Goal: Information Seeking & Learning: Understand process/instructions

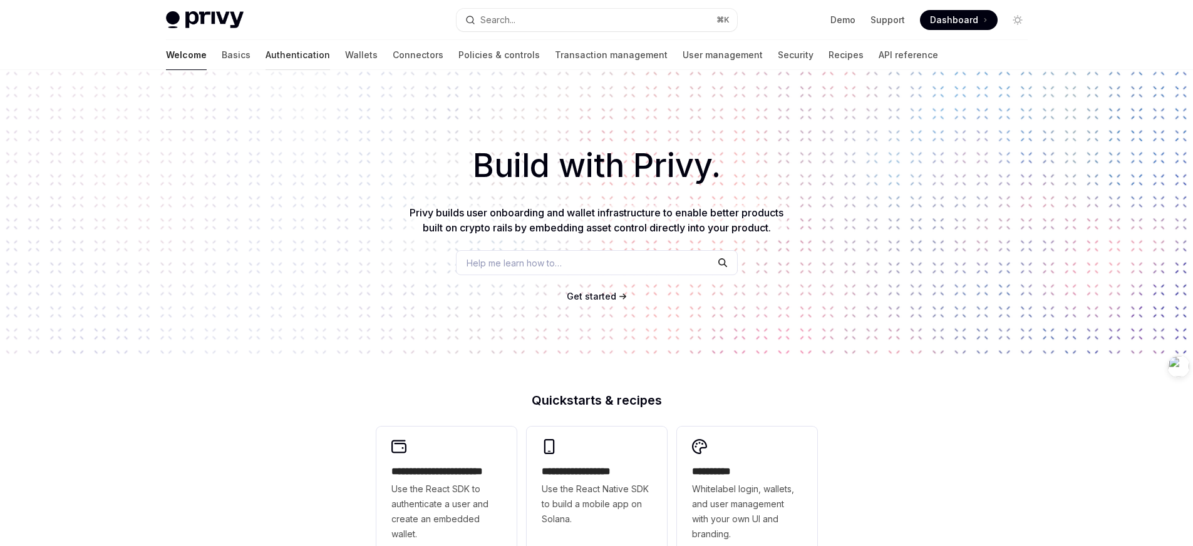
click at [265, 56] on link "Authentication" at bounding box center [297, 55] width 64 height 30
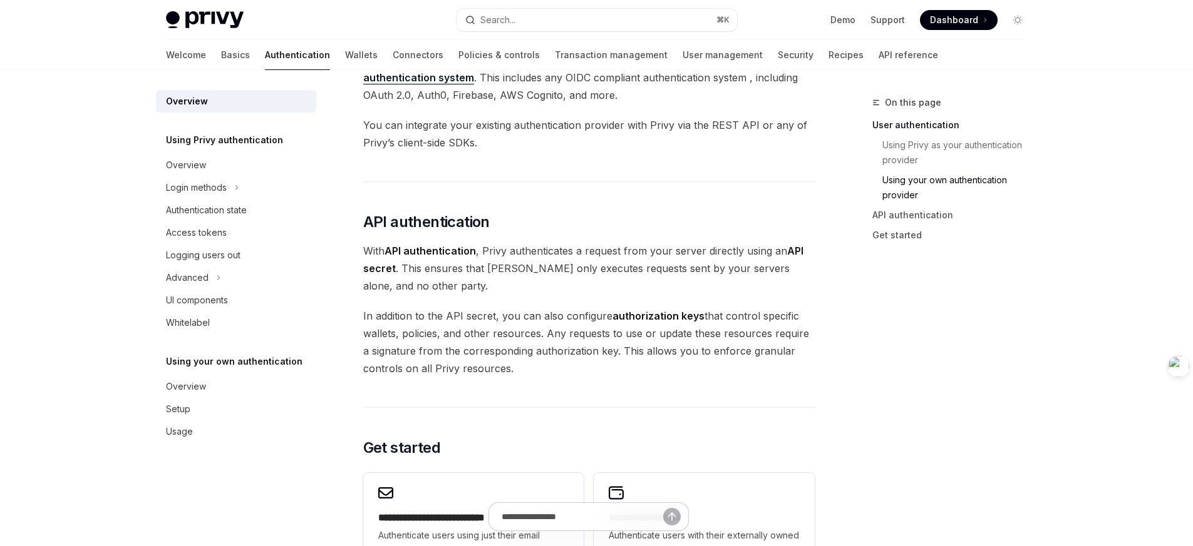
scroll to position [702, 0]
drag, startPoint x: 518, startPoint y: 251, endPoint x: 402, endPoint y: 270, distance: 117.4
click at [402, 270] on span "With API authentication , Privy authenticates a request from your server direct…" at bounding box center [588, 268] width 451 height 53
drag, startPoint x: 402, startPoint y: 272, endPoint x: 482, endPoint y: 252, distance: 82.6
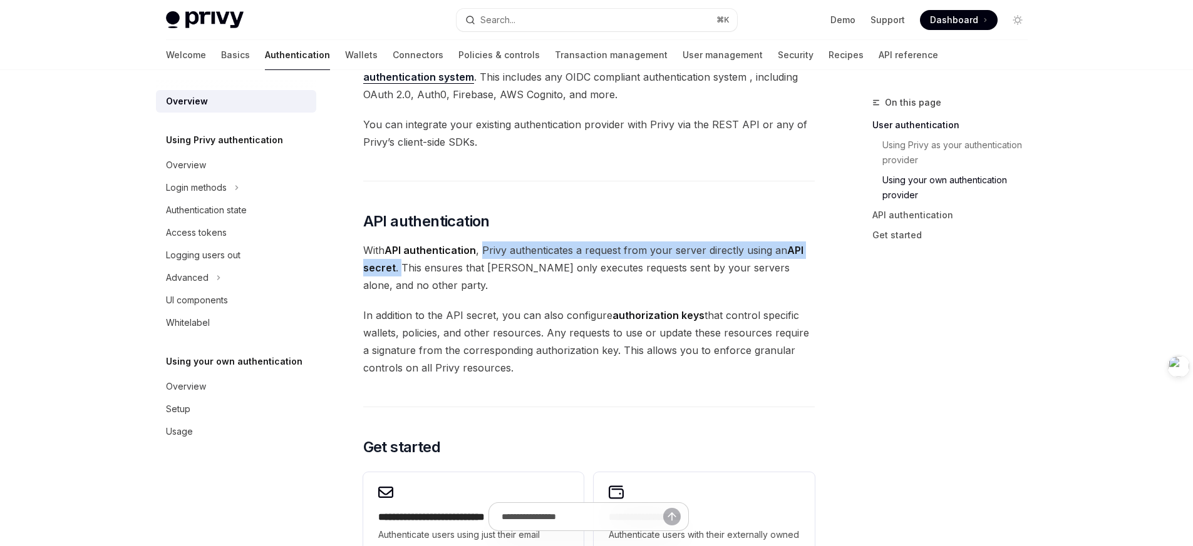
click at [482, 252] on span "With API authentication , Privy authenticates a request from your server direct…" at bounding box center [588, 268] width 451 height 53
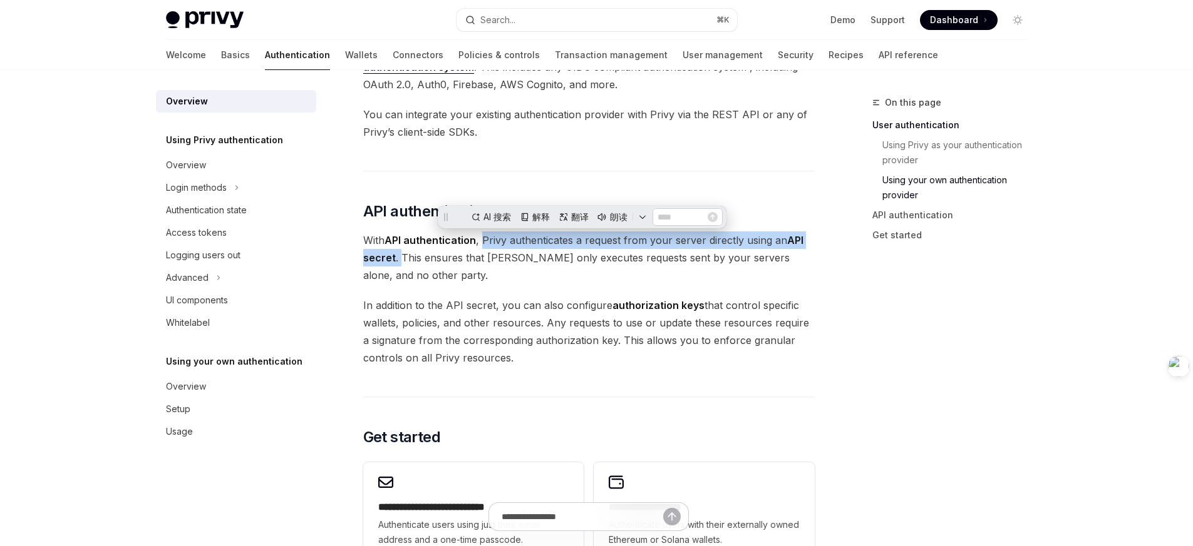
scroll to position [714, 0]
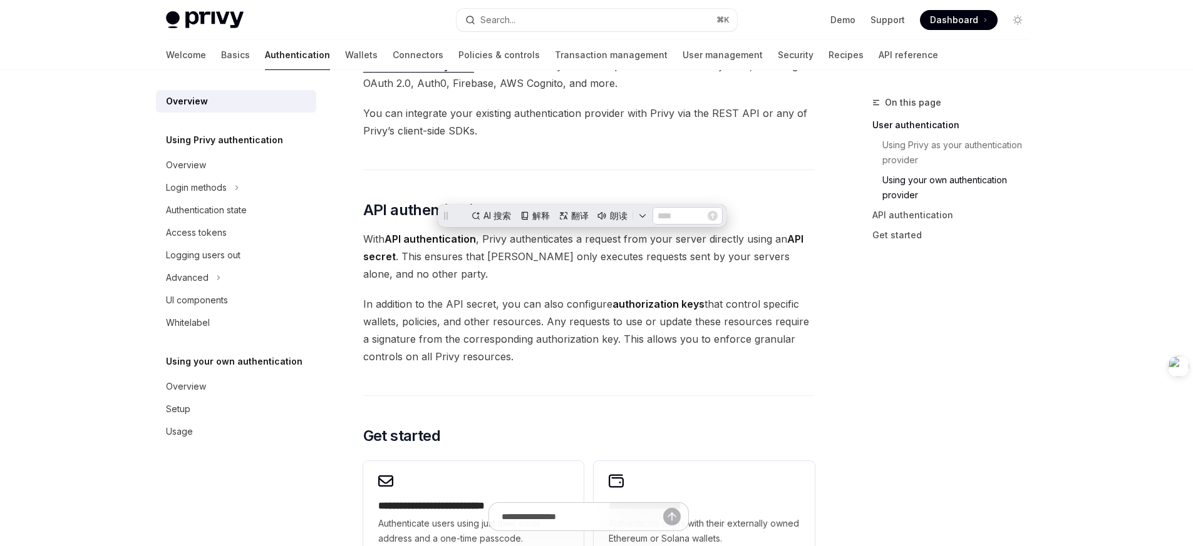
click at [568, 321] on span "In addition to the API secret, you can also configure authorization keys that c…" at bounding box center [588, 330] width 451 height 70
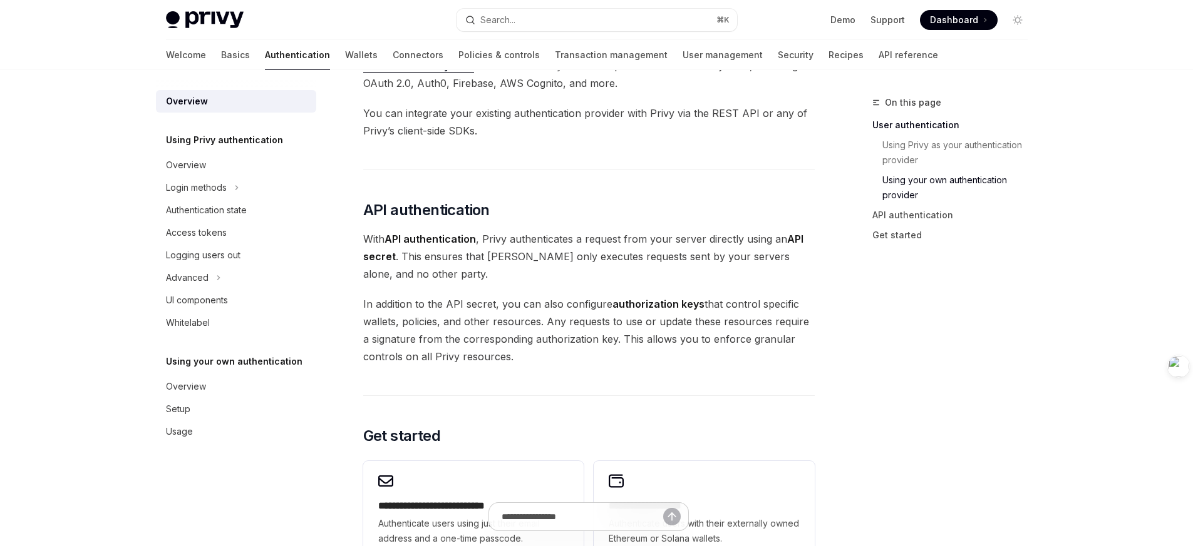
drag, startPoint x: 523, startPoint y: 304, endPoint x: 608, endPoint y: 305, distance: 85.2
click at [608, 305] on span "In addition to the API secret, you can also configure authorization keys that c…" at bounding box center [588, 330] width 451 height 70
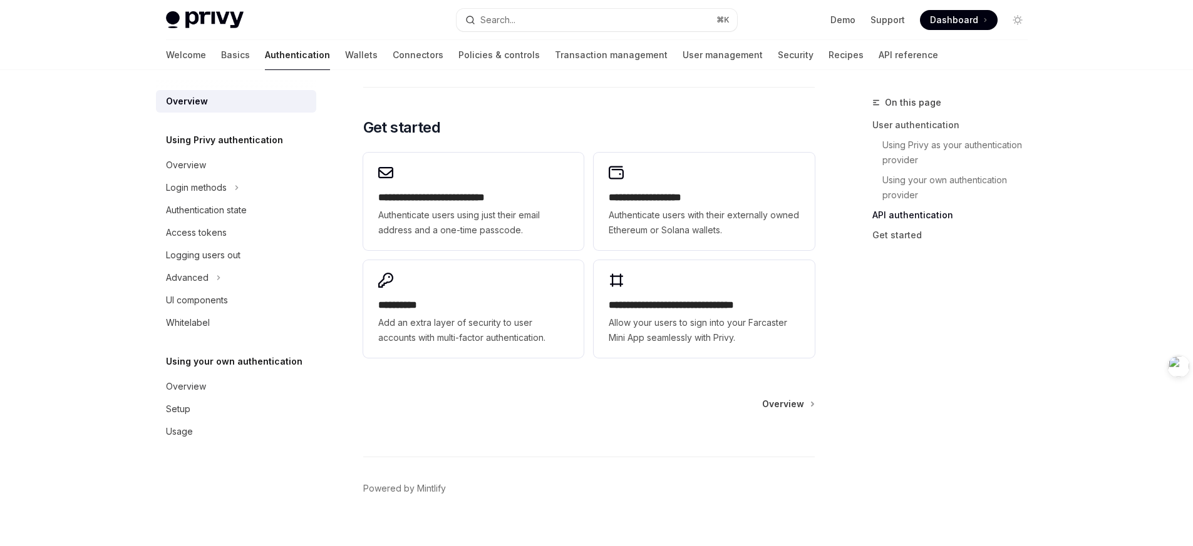
scroll to position [1035, 0]
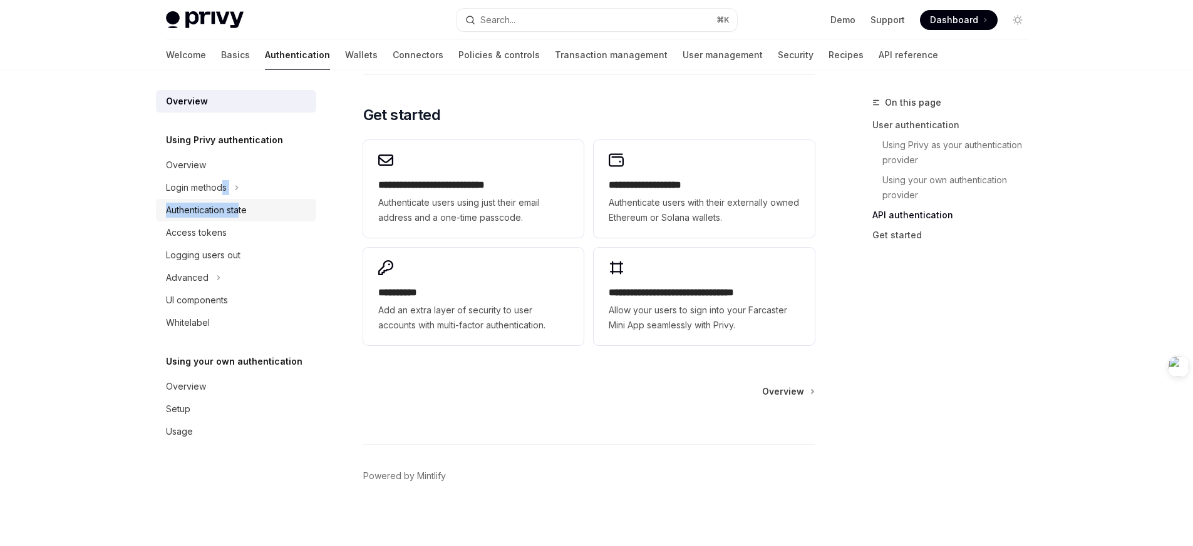
drag, startPoint x: 221, startPoint y: 192, endPoint x: 238, endPoint y: 210, distance: 25.3
click at [238, 210] on ul "Overview Login methods Authentication state Access tokens Logging users out Adv…" at bounding box center [236, 244] width 160 height 180
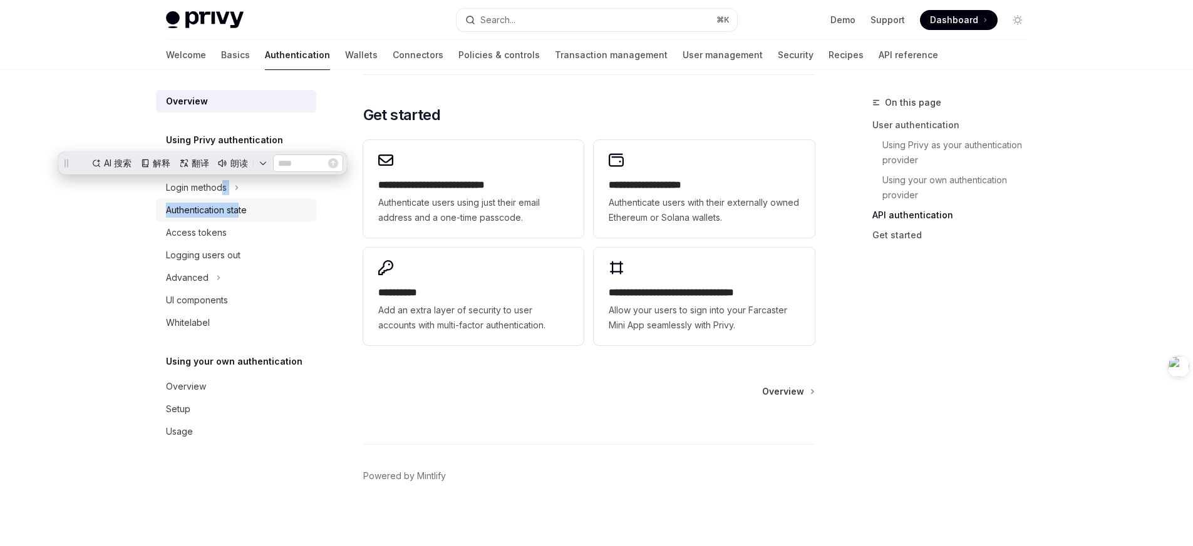
scroll to position [0, 0]
click at [237, 218] on link "Authentication state" at bounding box center [236, 210] width 160 height 23
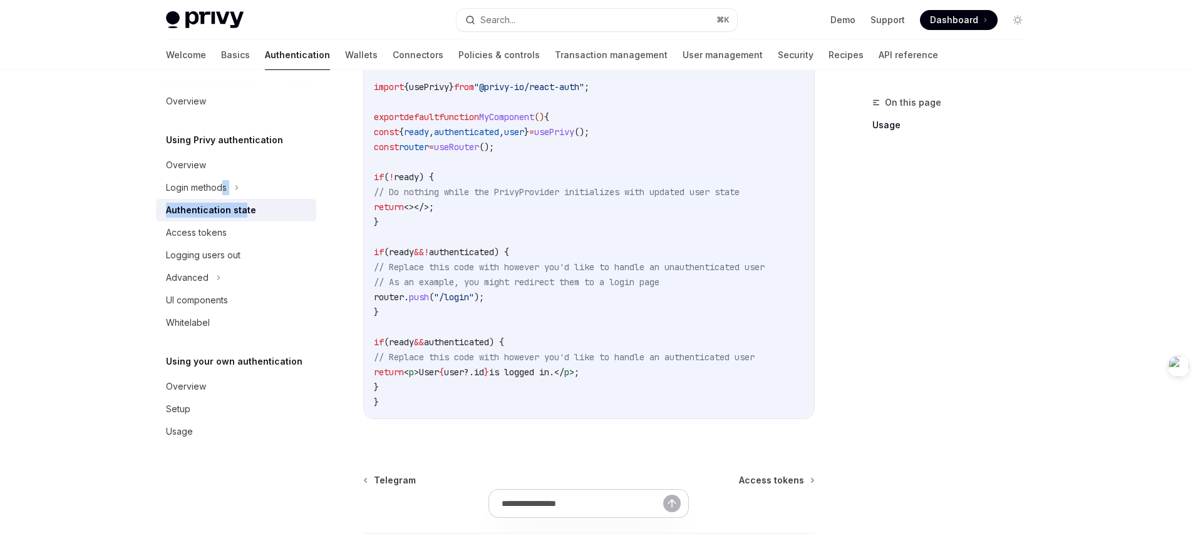
scroll to position [510, 0]
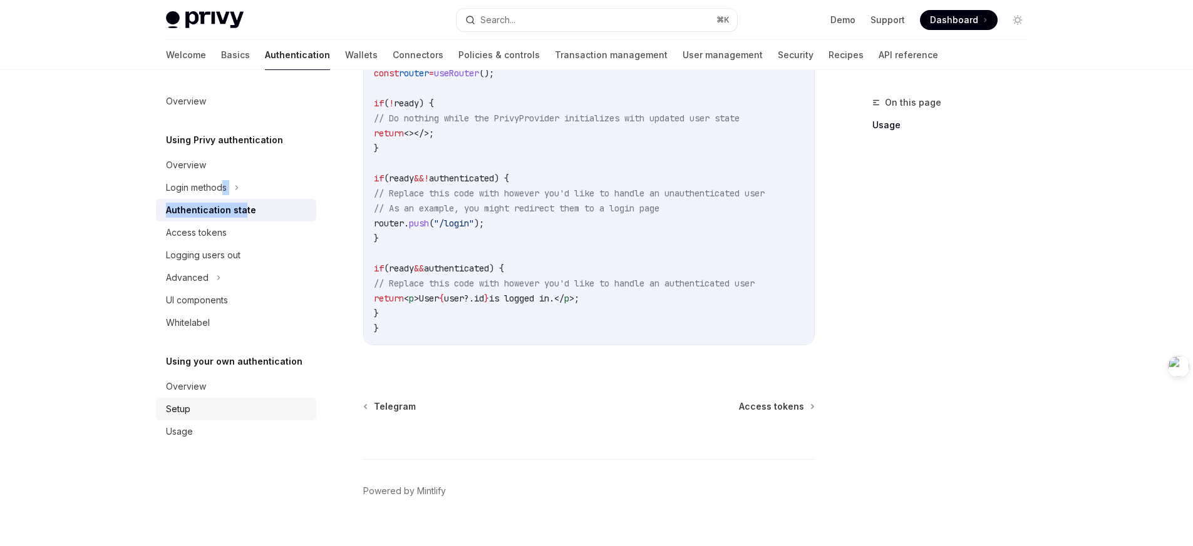
click at [220, 402] on div "Setup" at bounding box center [237, 409] width 143 height 15
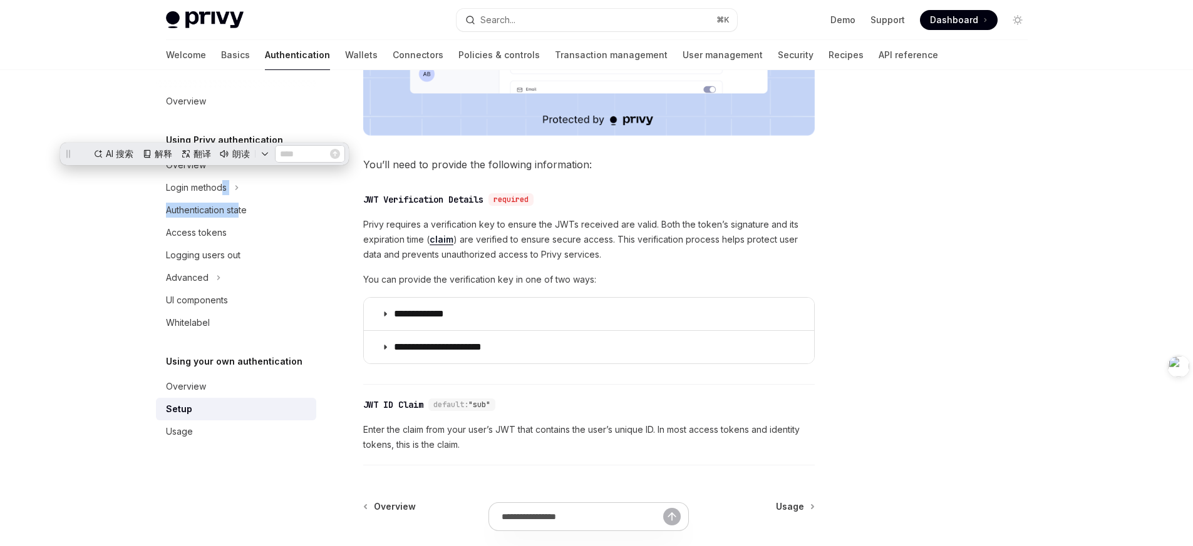
scroll to position [527, 0]
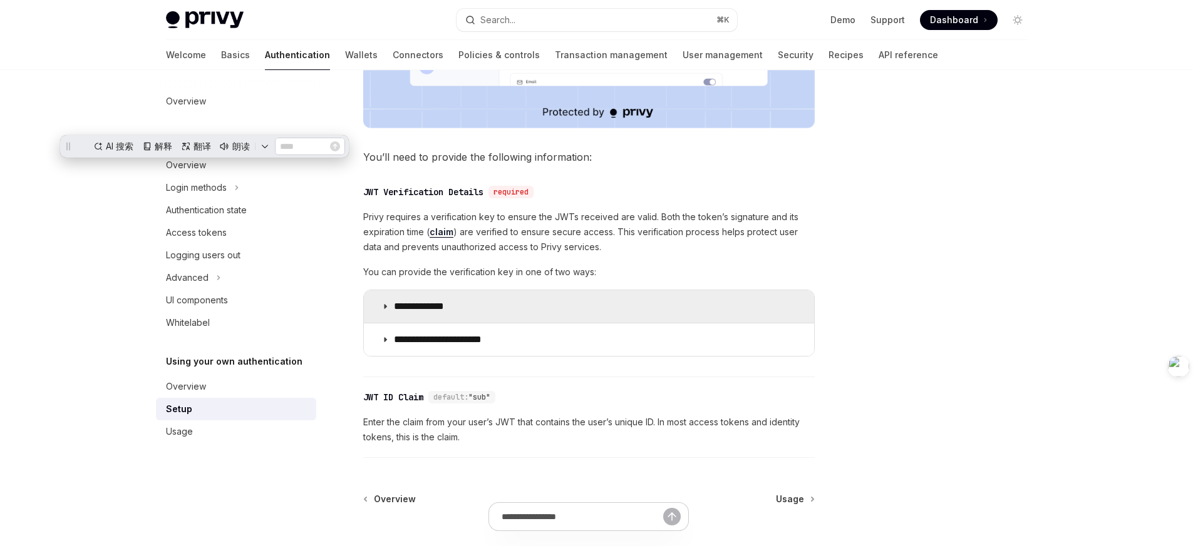
click at [384, 307] on icon at bounding box center [385, 307] width 8 height 8
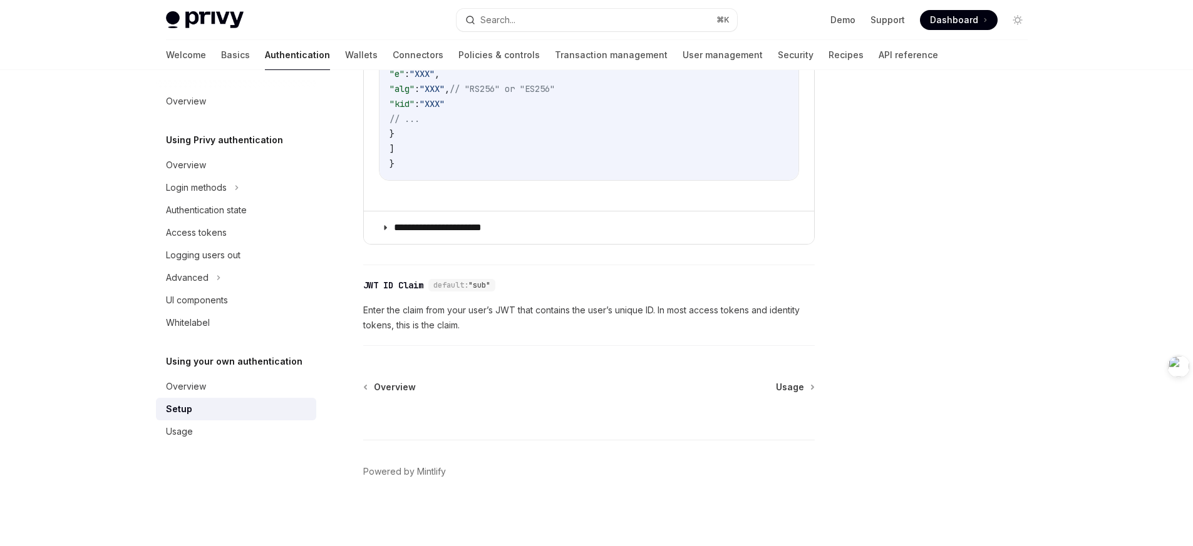
scroll to position [923, 0]
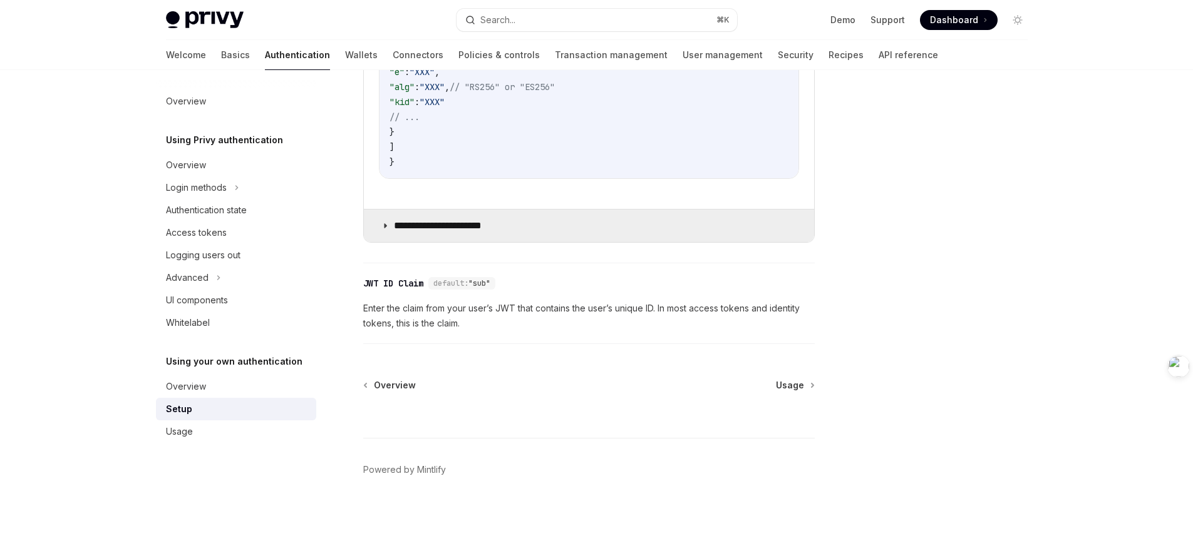
click at [387, 223] on icon at bounding box center [385, 226] width 8 height 8
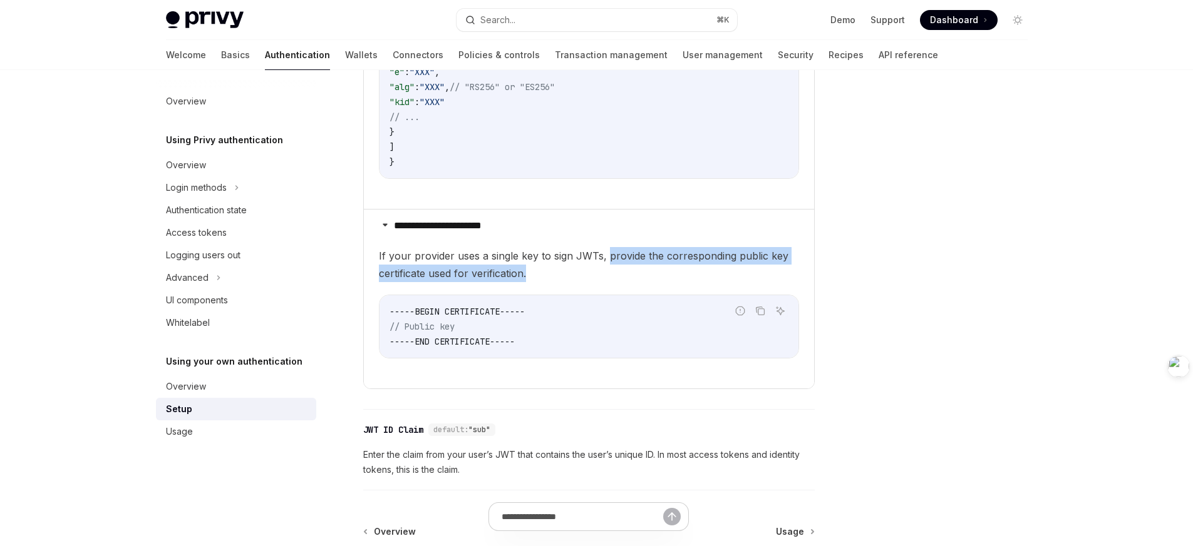
drag, startPoint x: 607, startPoint y: 257, endPoint x: 546, endPoint y: 278, distance: 64.9
click at [546, 278] on span "If your provider uses a single key to sign JWTs, provide the corresponding publ…" at bounding box center [589, 264] width 420 height 35
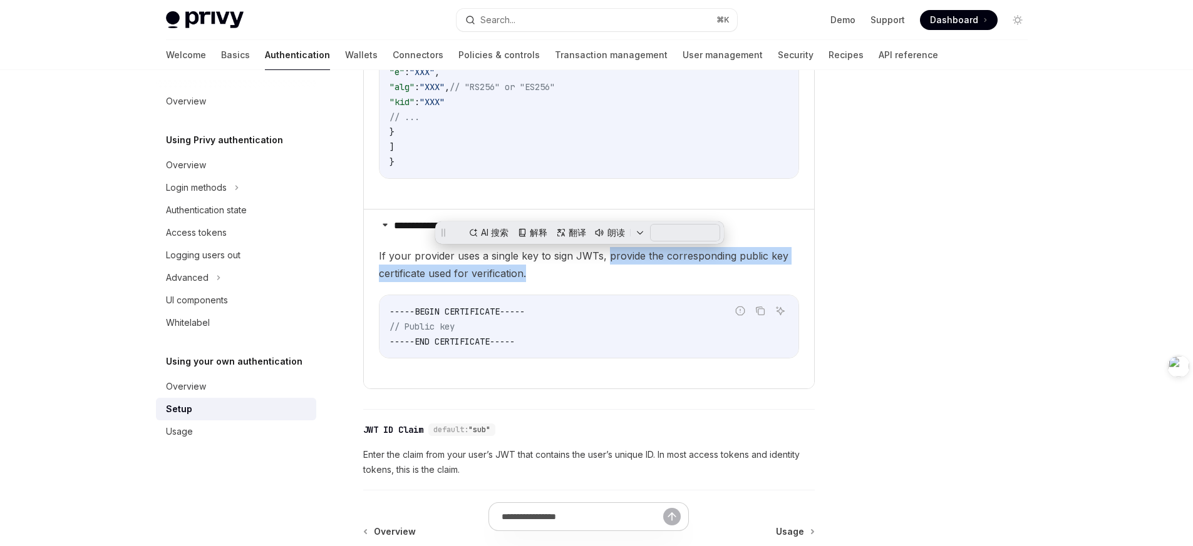
click at [546, 278] on span "If your provider uses a single key to sign JWTs, provide the corresponding publ…" at bounding box center [589, 264] width 420 height 35
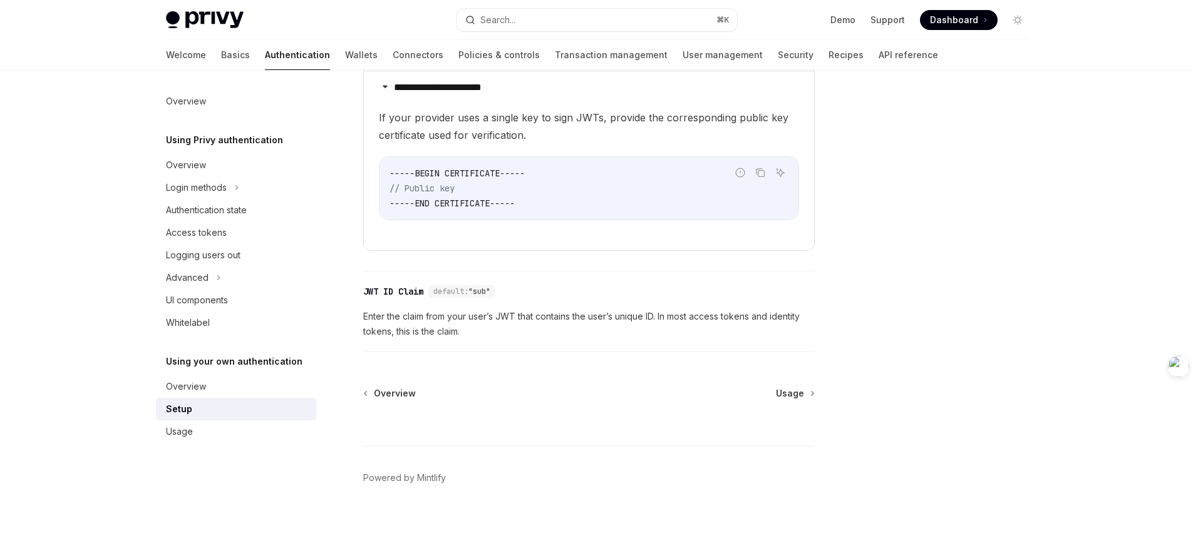
scroll to position [1069, 0]
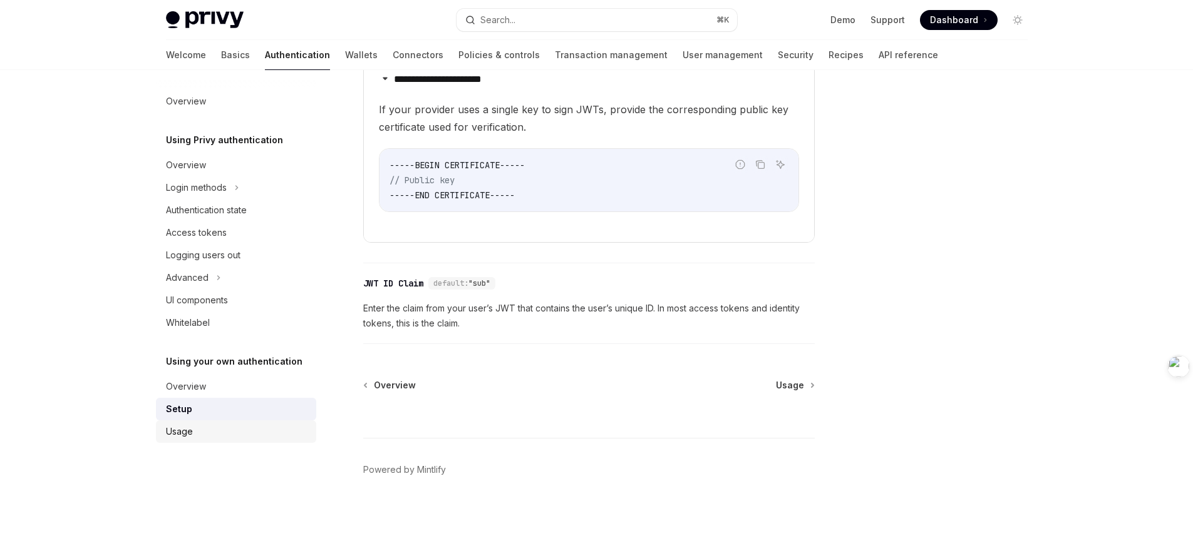
click at [211, 437] on div "Usage" at bounding box center [237, 431] width 143 height 15
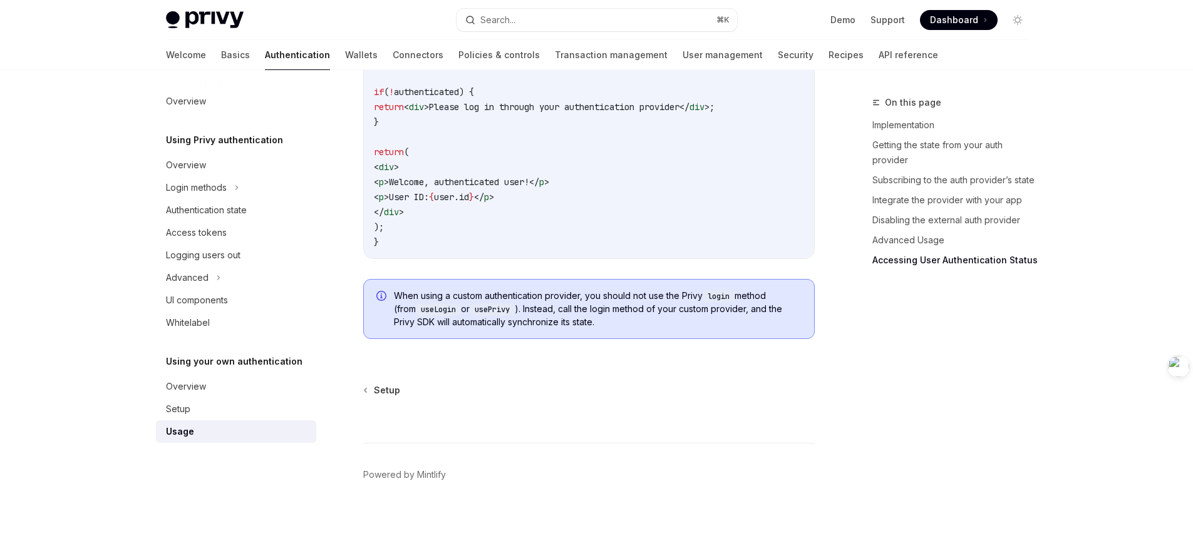
scroll to position [2662, 0]
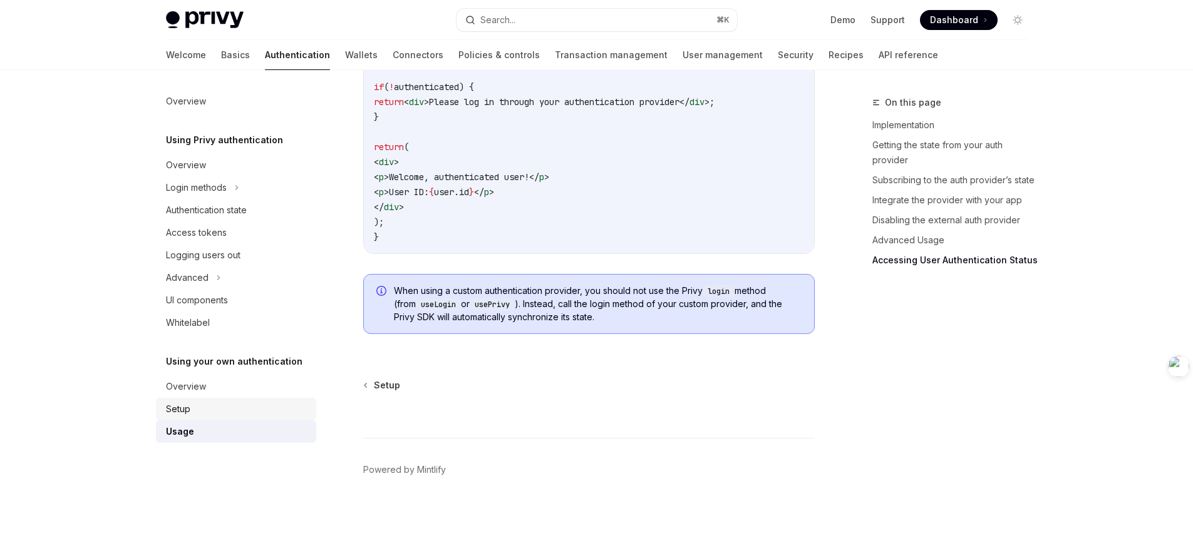
click at [196, 403] on div "Setup" at bounding box center [237, 409] width 143 height 15
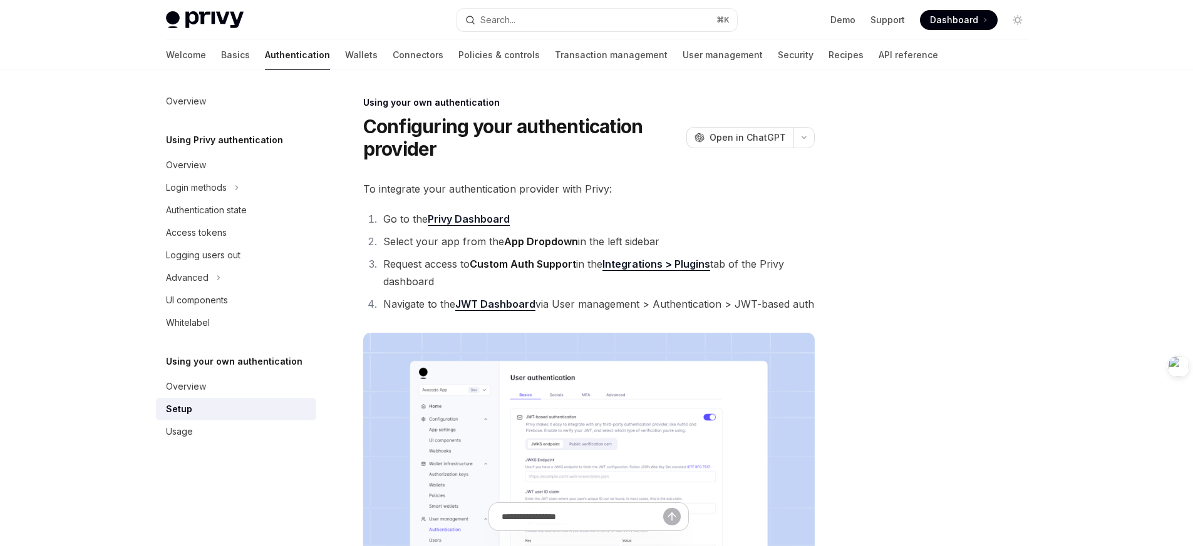
click at [509, 304] on link "JWT Dashboard" at bounding box center [495, 304] width 80 height 13
click at [628, 153] on h1 "Configuring your authentication provider" at bounding box center [522, 137] width 318 height 45
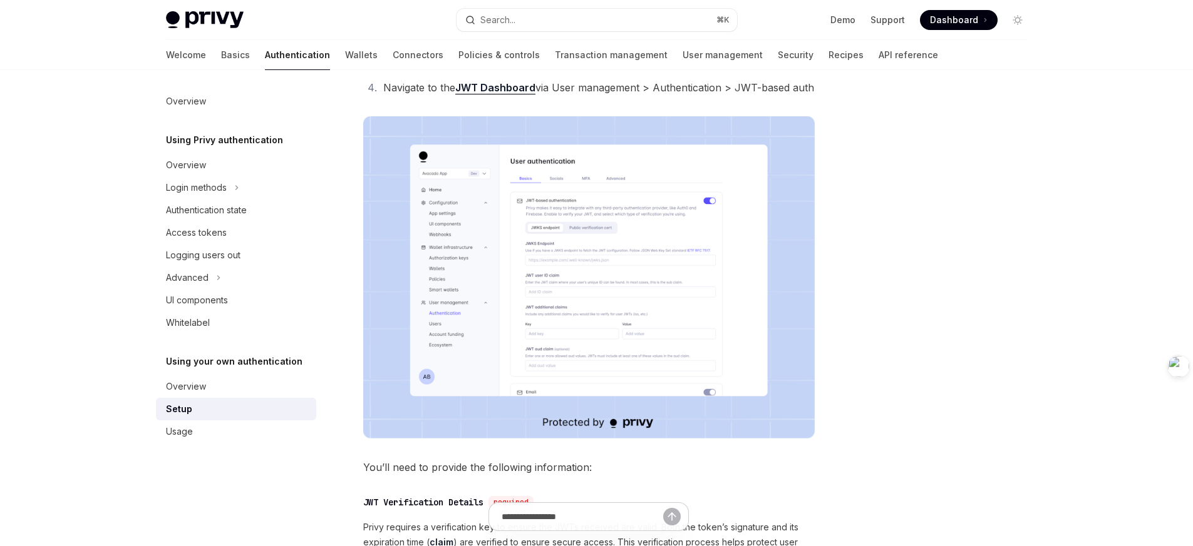
scroll to position [180, 0]
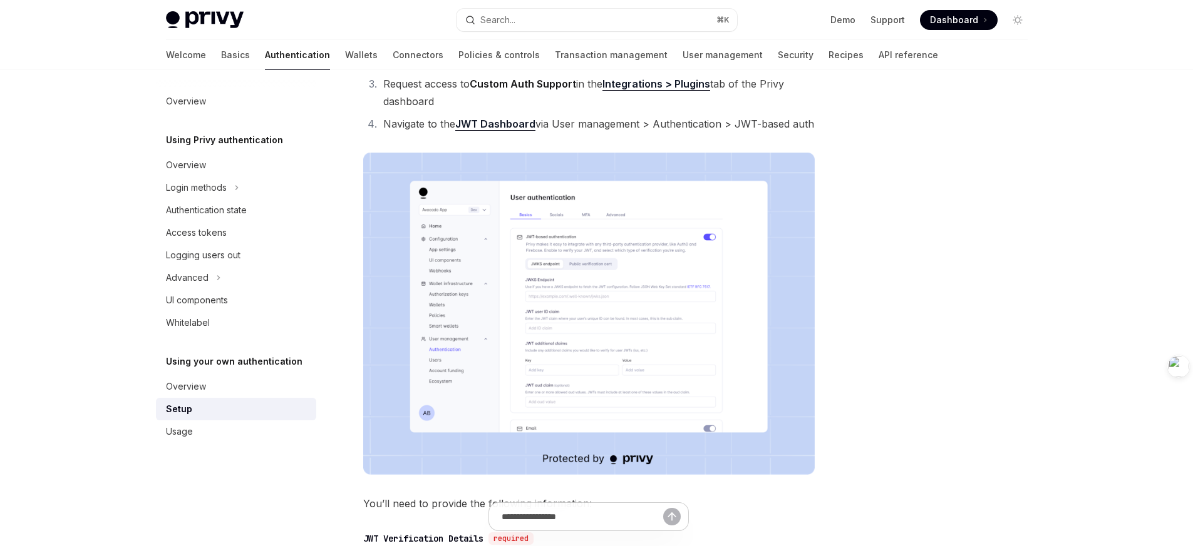
click at [558, 96] on li "Request access to Custom Auth Support in the Integrations > Plugins tab of the …" at bounding box center [596, 92] width 435 height 35
click at [222, 410] on div "Setup" at bounding box center [237, 409] width 143 height 15
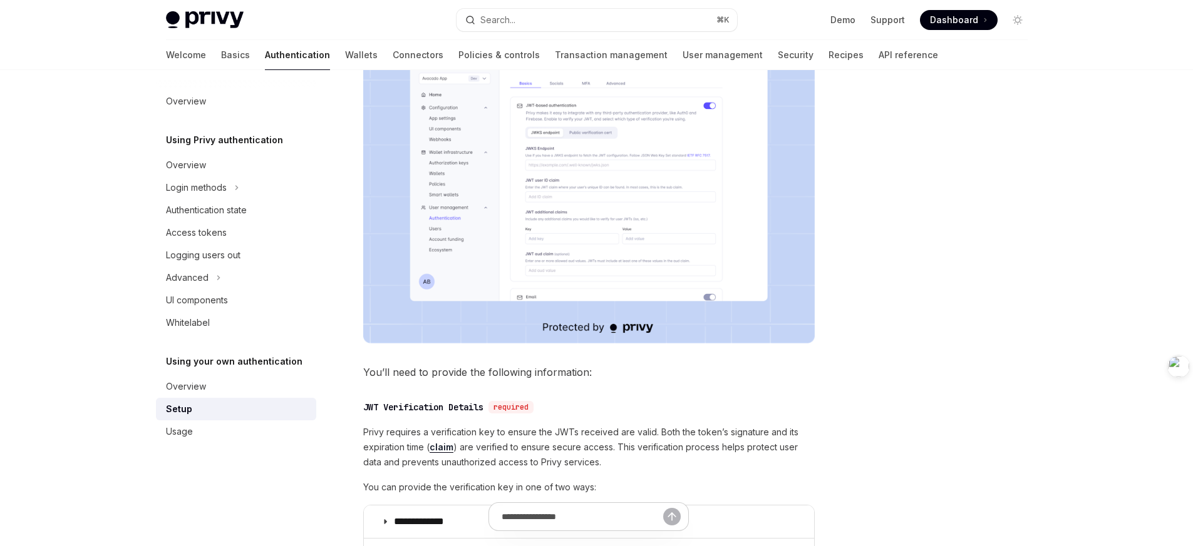
scroll to position [491, 0]
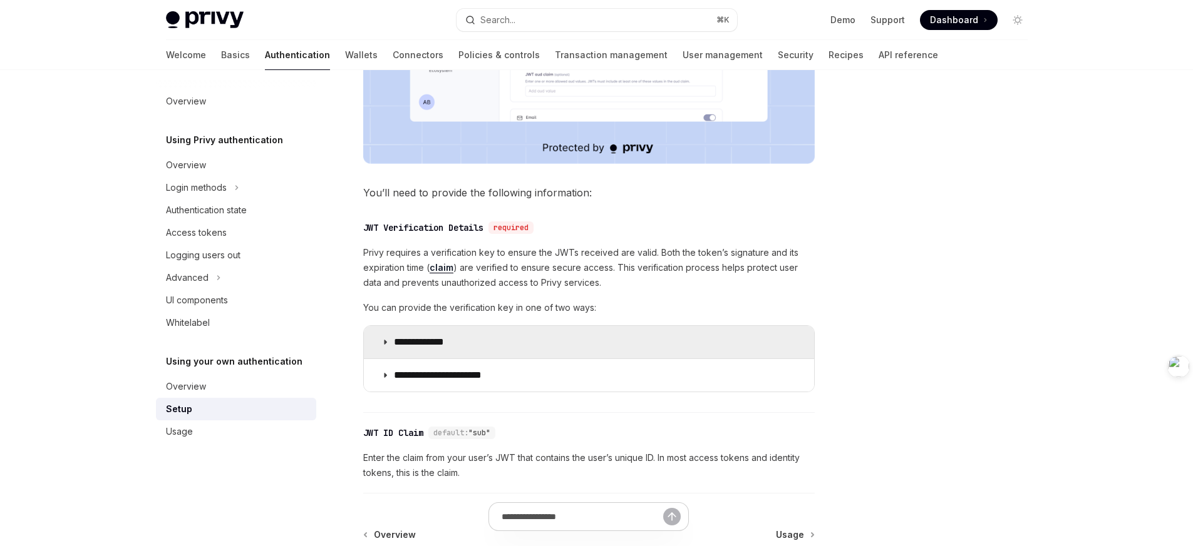
click at [459, 344] on p "**********" at bounding box center [431, 342] width 74 height 13
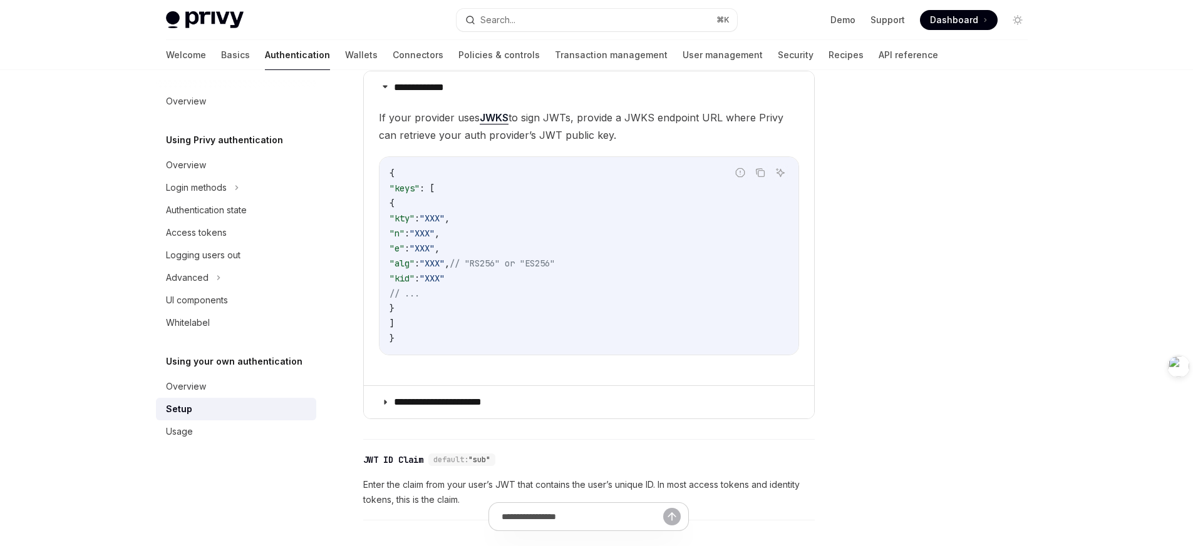
scroll to position [923, 0]
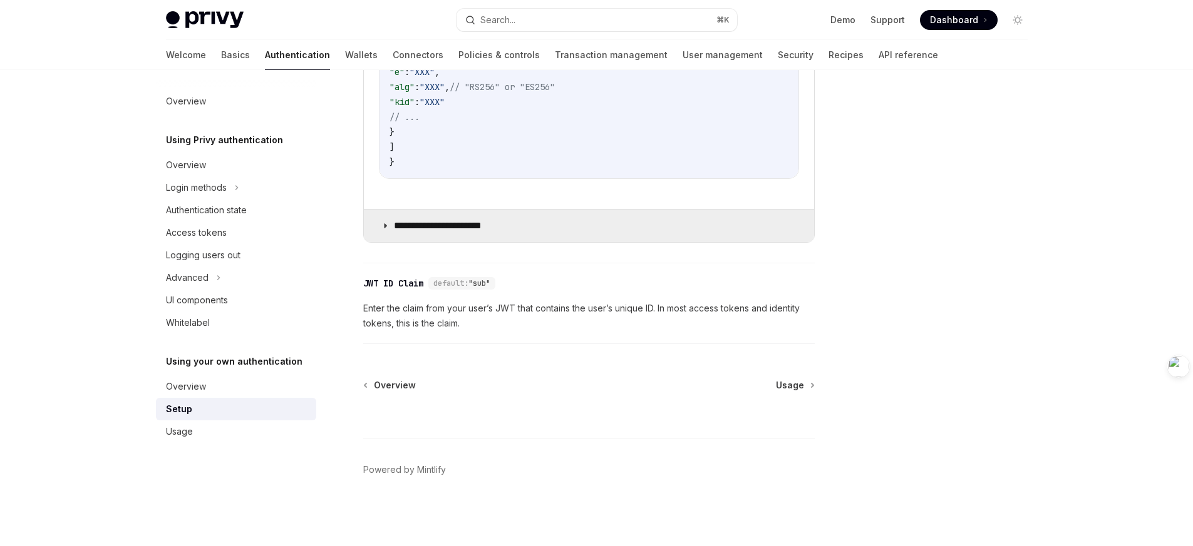
click at [462, 225] on p "**********" at bounding box center [448, 226] width 108 height 13
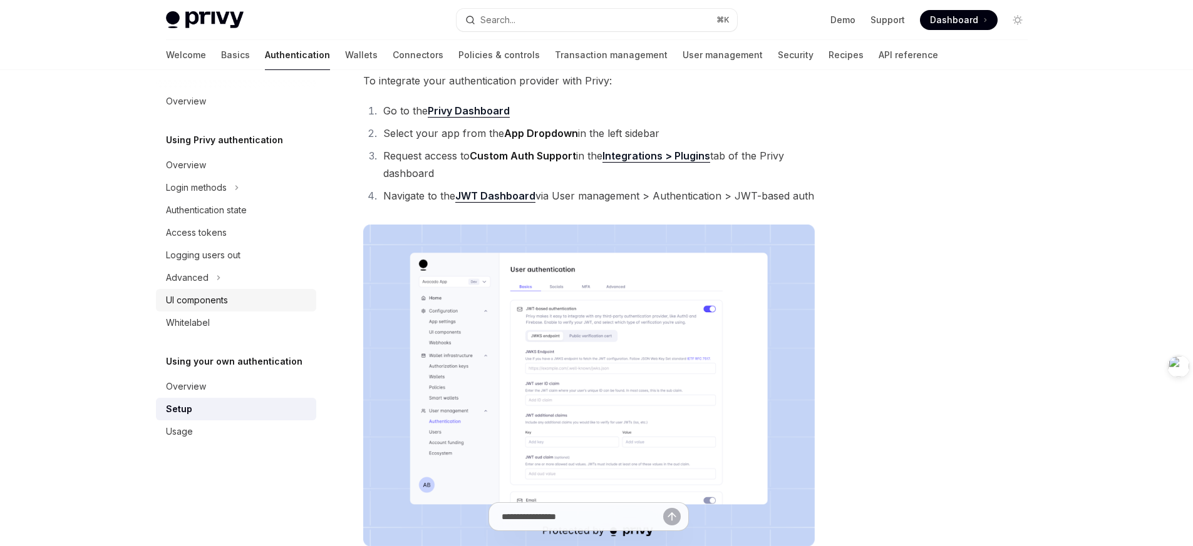
scroll to position [103, 0]
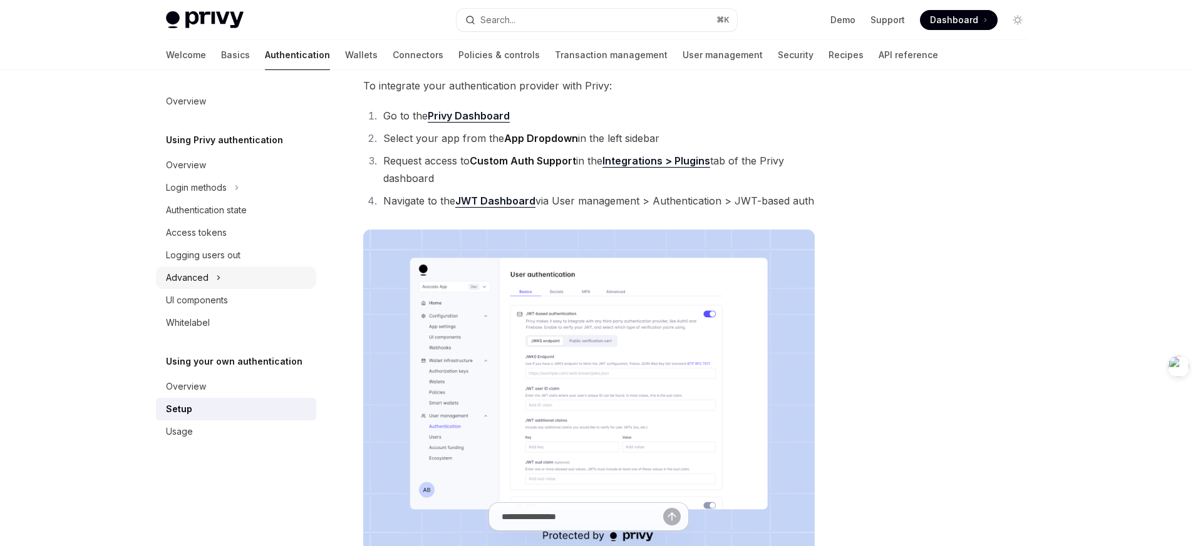
click at [241, 284] on div "Advanced" at bounding box center [236, 278] width 160 height 23
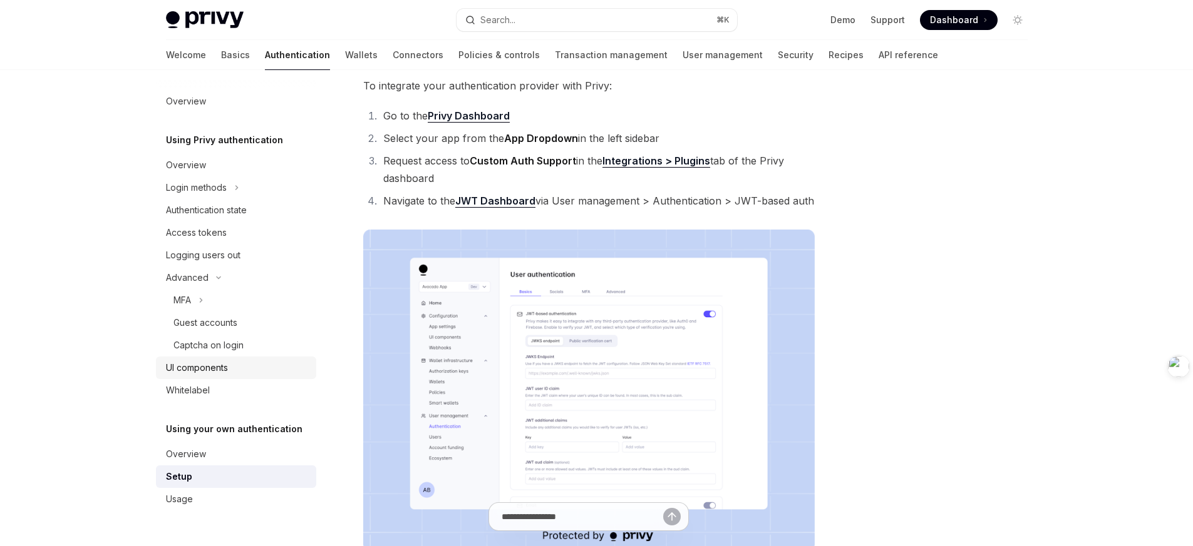
click at [255, 370] on div "UI components" at bounding box center [237, 368] width 143 height 15
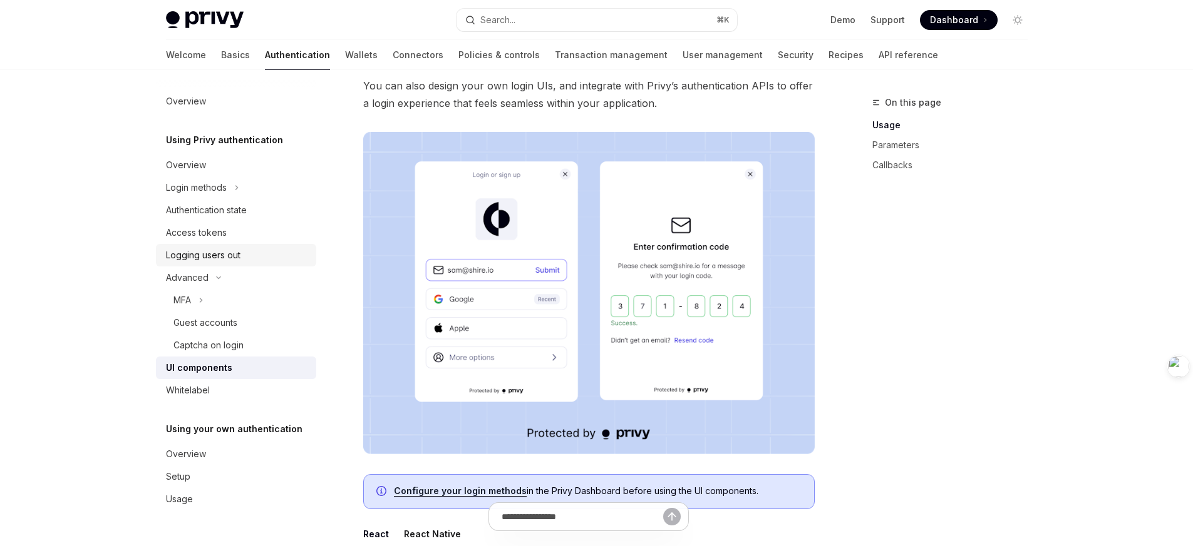
scroll to position [157, 0]
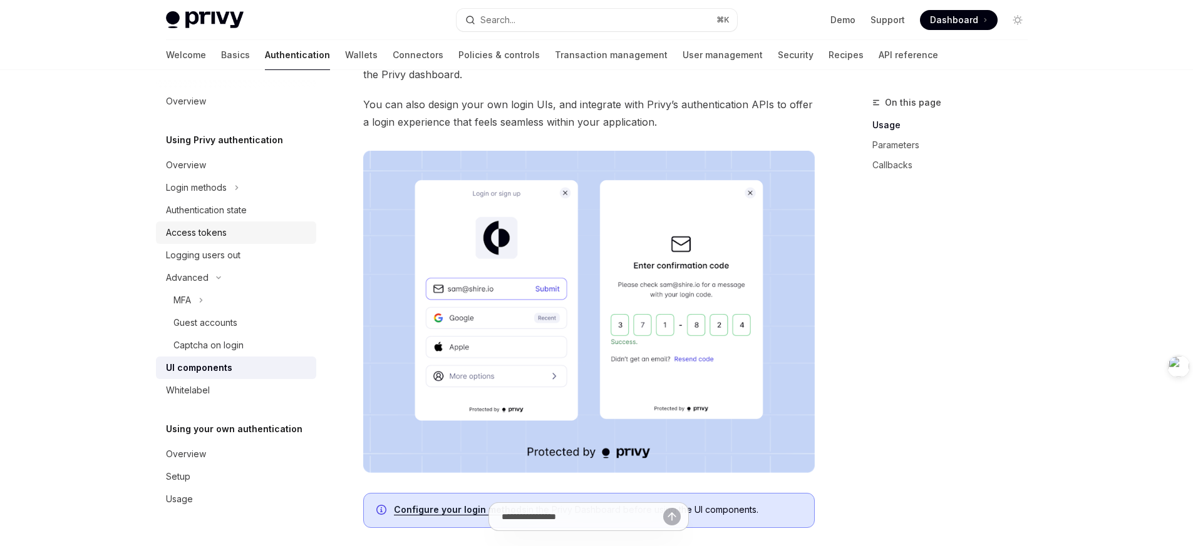
click at [222, 240] on div "Access tokens" at bounding box center [196, 232] width 61 height 15
type textarea "*"
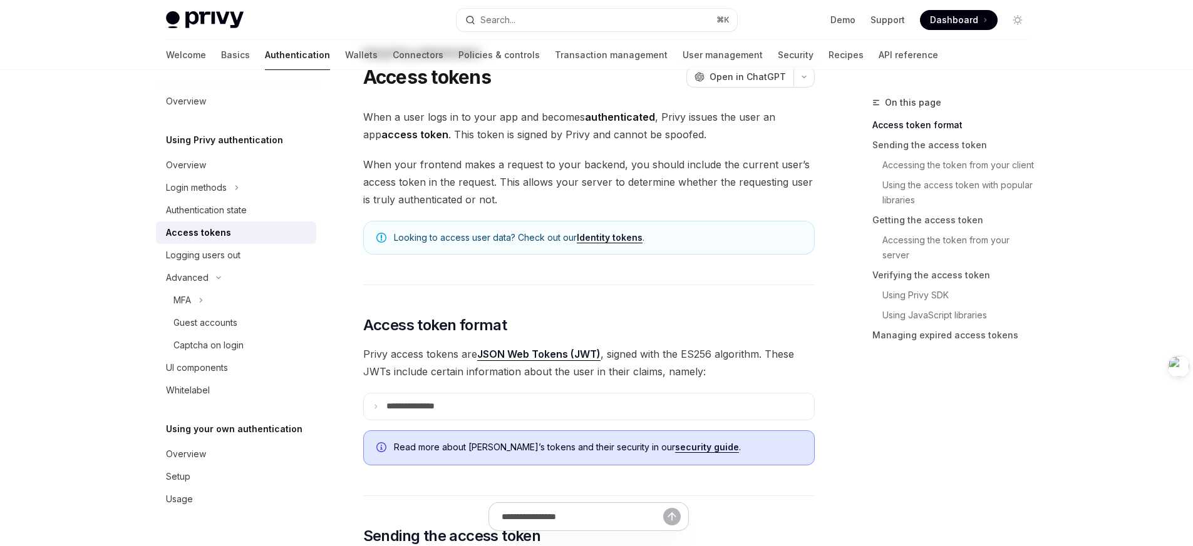
scroll to position [69, 0]
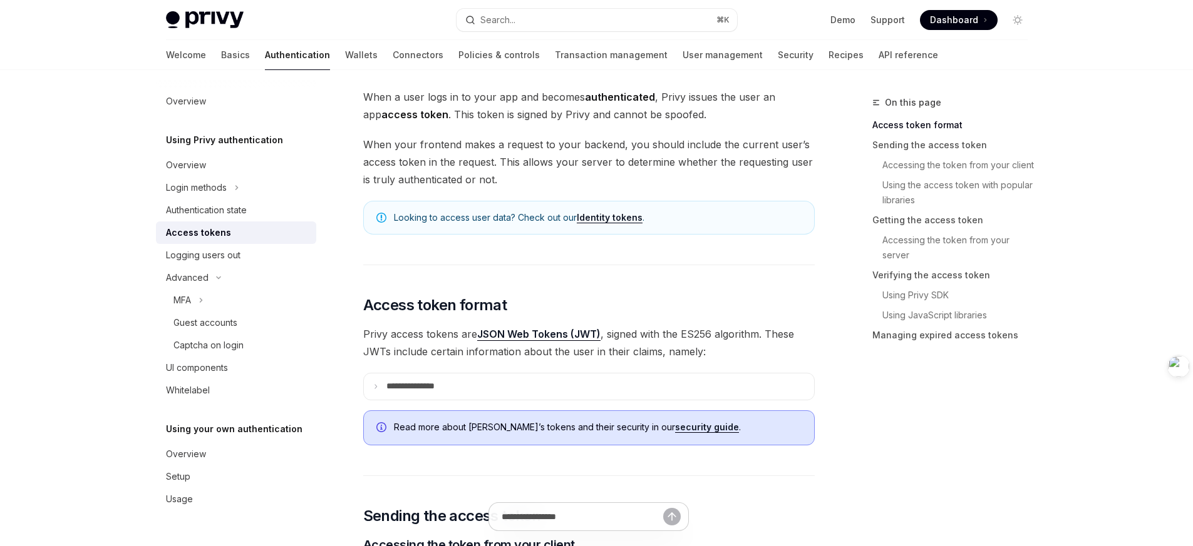
click at [628, 351] on span "Privy access tokens are JSON Web Tokens (JWT) , signed with the ES256 algorithm…" at bounding box center [588, 343] width 451 height 35
click at [532, 158] on span "When your frontend makes a request to your backend, you should include the curr…" at bounding box center [588, 162] width 451 height 53
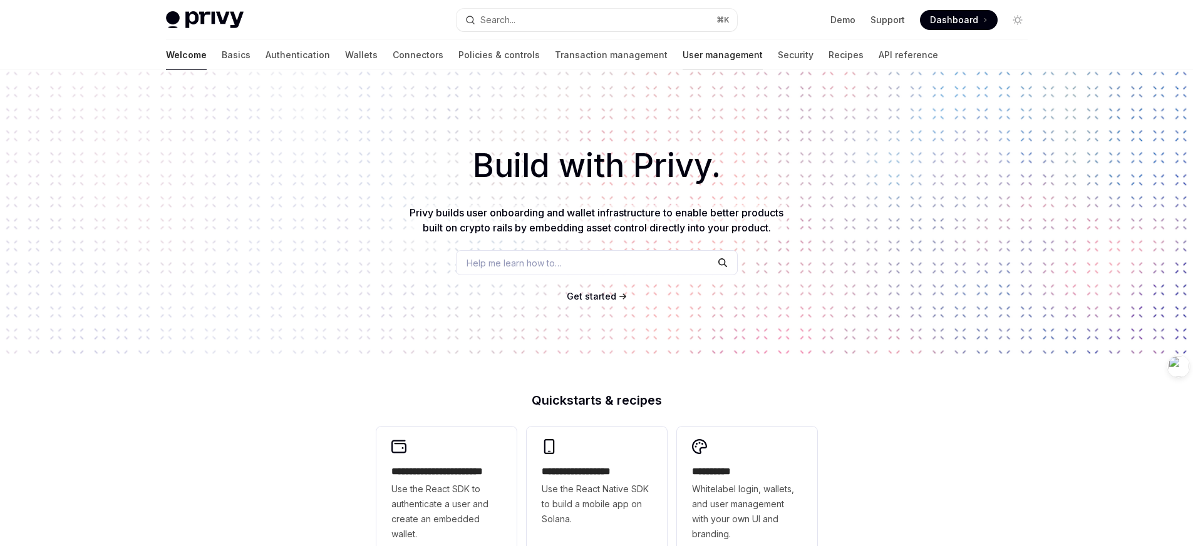
drag, startPoint x: 640, startPoint y: 159, endPoint x: 632, endPoint y: 69, distance: 89.8
click at [640, 159] on h1 "Build with Privy." at bounding box center [596, 165] width 1152 height 49
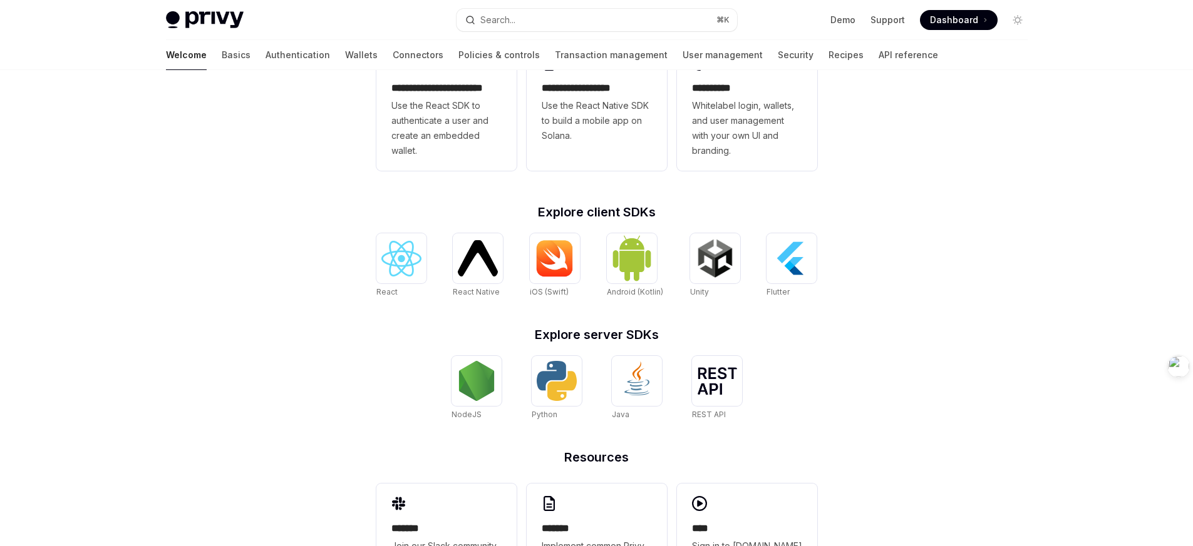
scroll to position [390, 0]
